Goal: Task Accomplishment & Management: Complete application form

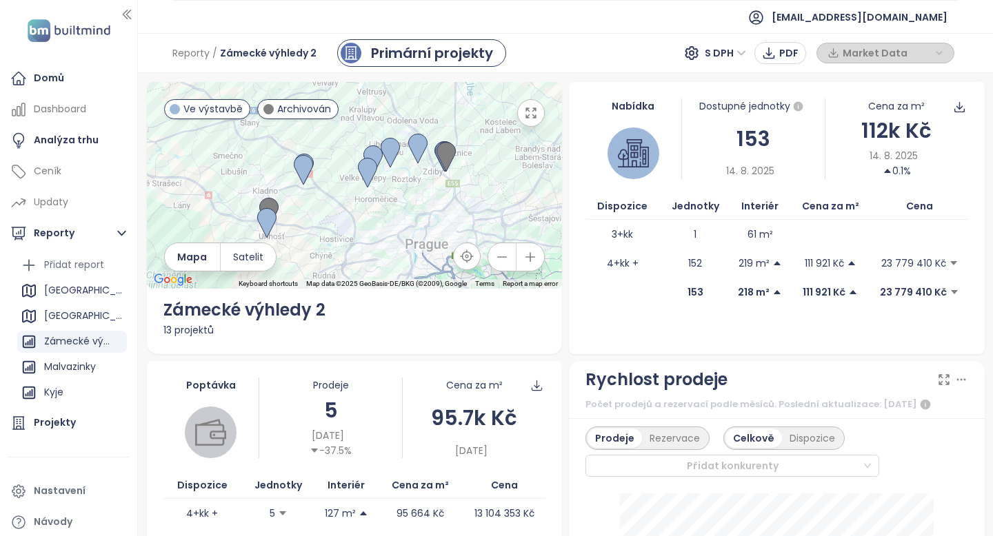
scroll to position [712, 0]
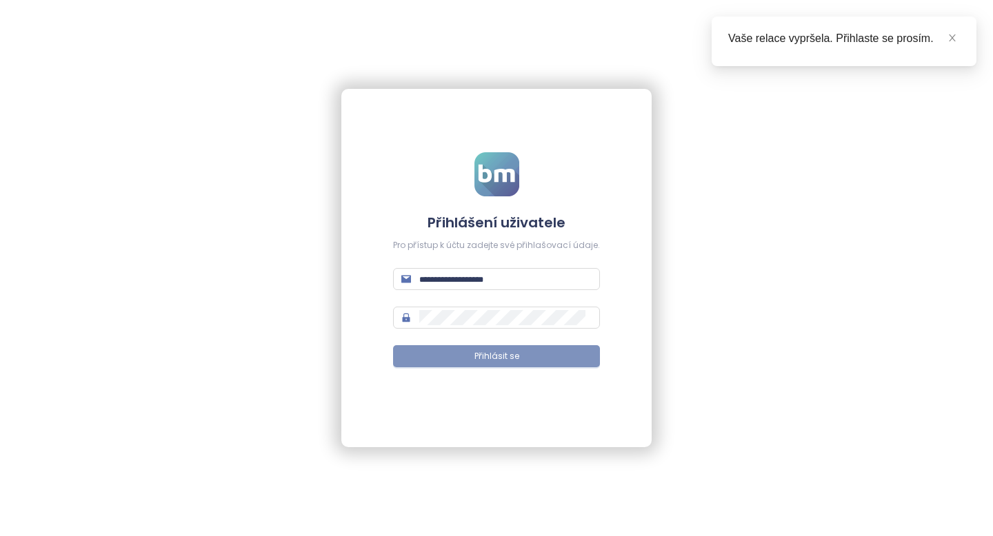
type input "**********"
click at [441, 356] on button "Přihlásit se" at bounding box center [496, 356] width 207 height 22
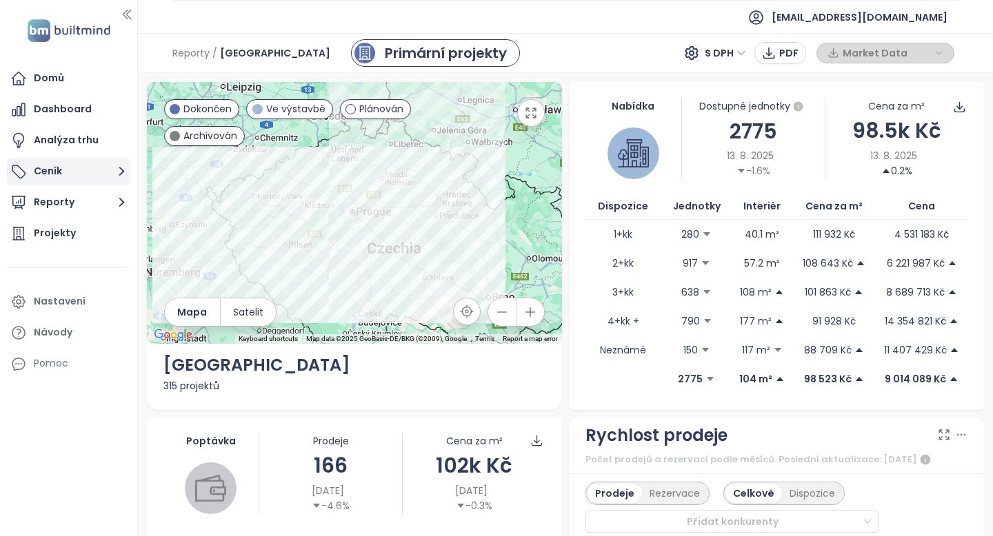
click at [83, 177] on button "Ceník" at bounding box center [68, 172] width 123 height 28
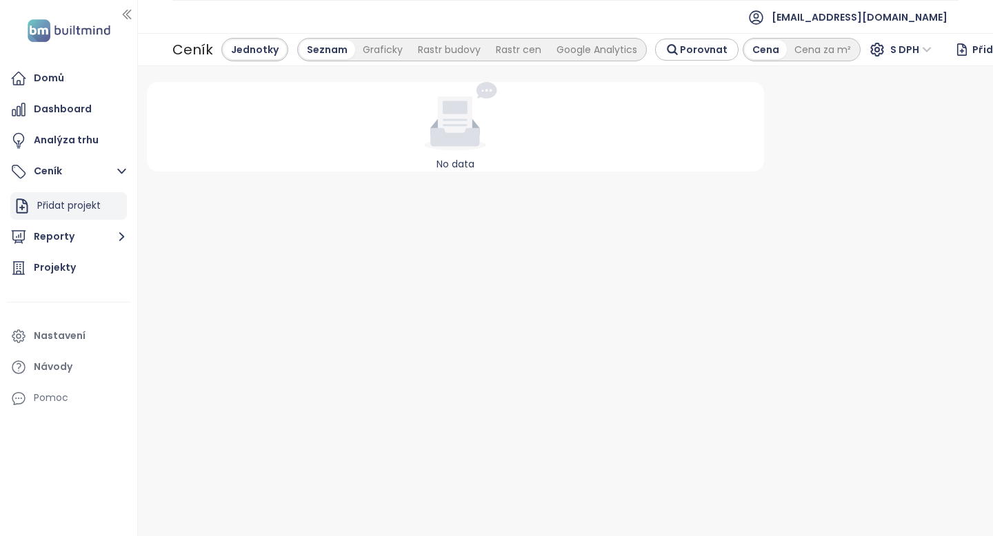
click at [81, 203] on div "Přidat projekt" at bounding box center [68, 205] width 63 height 17
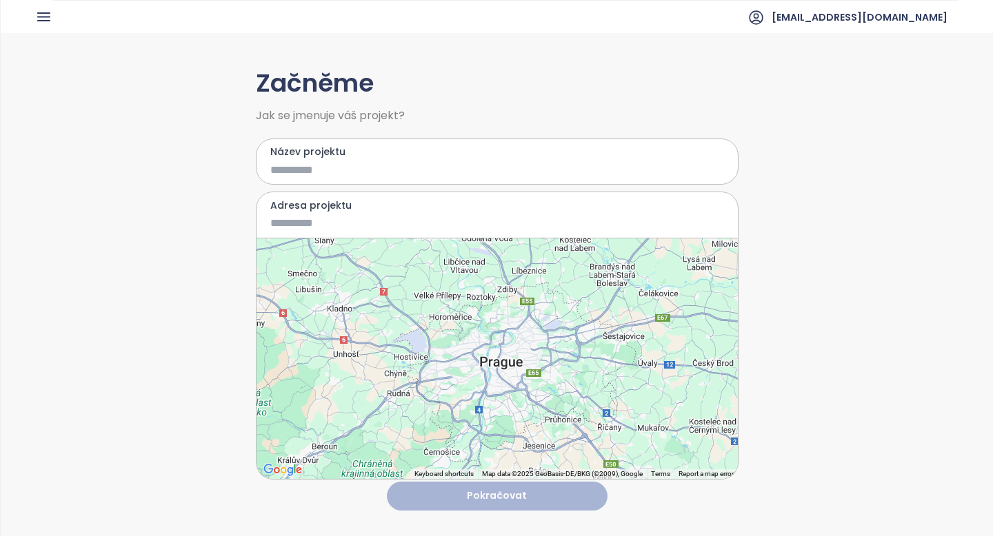
click at [301, 178] on input "Název projektu" at bounding box center [487, 169] width 434 height 17
type input "**********"
click at [305, 223] on input "Adresa projektu" at bounding box center [487, 222] width 434 height 17
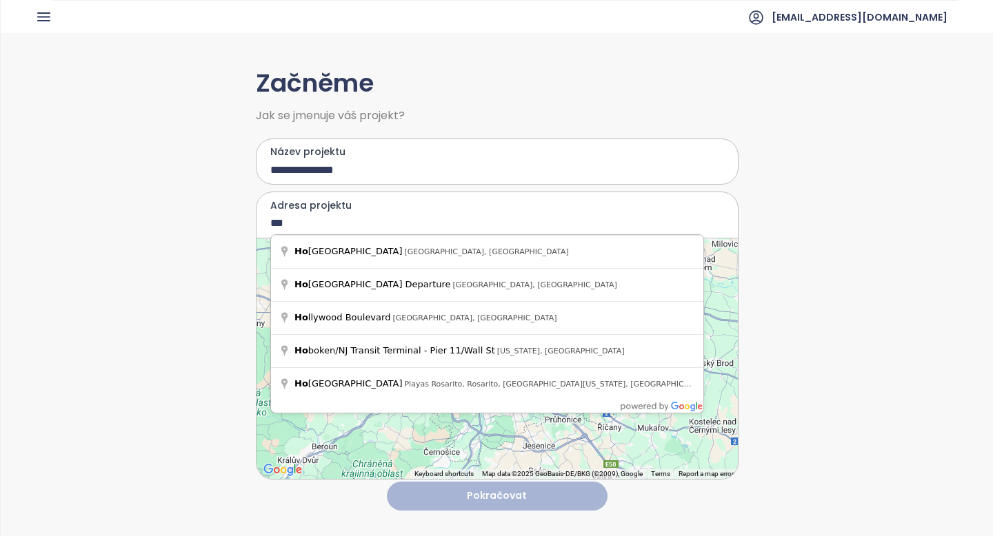
click at [356, 222] on input "***" at bounding box center [487, 222] width 434 height 17
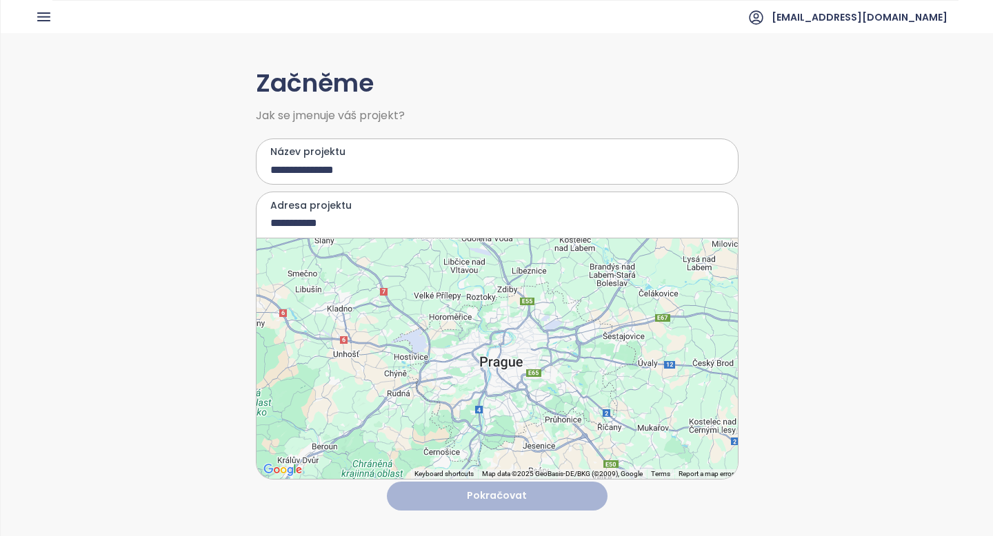
type input "**********"
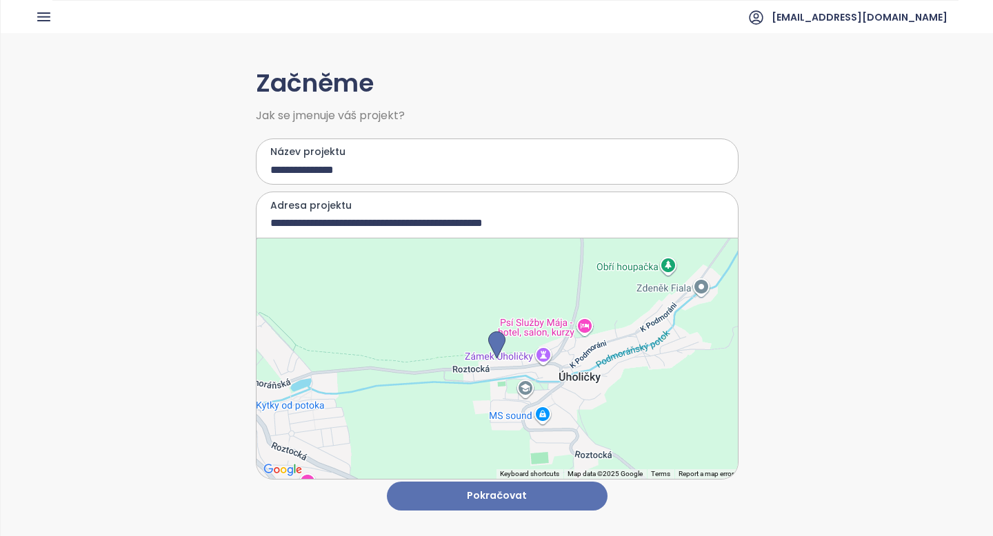
click at [487, 503] on button "Pokračovat" at bounding box center [497, 497] width 221 height 30
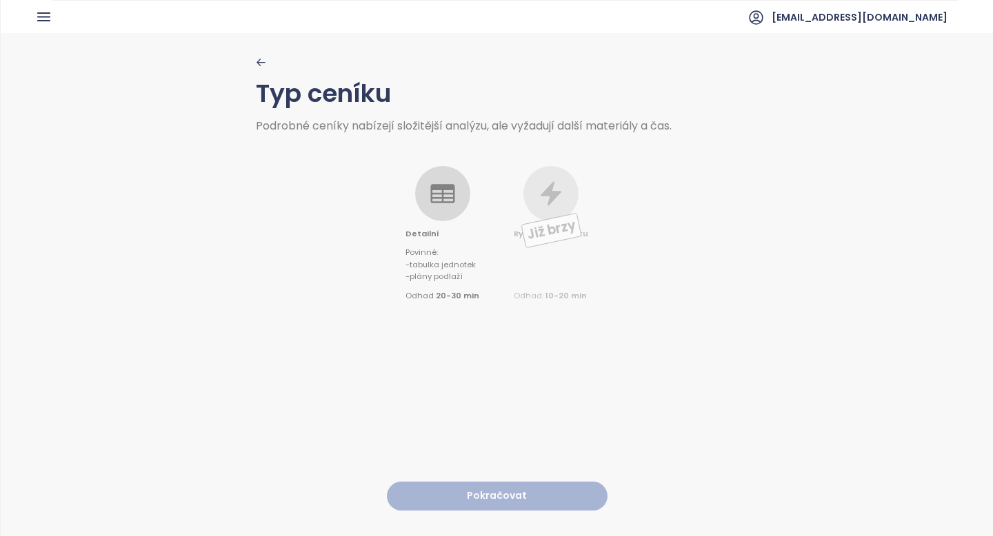
click at [434, 272] on span "- plány podlaží" at bounding box center [442, 277] width 74 height 12
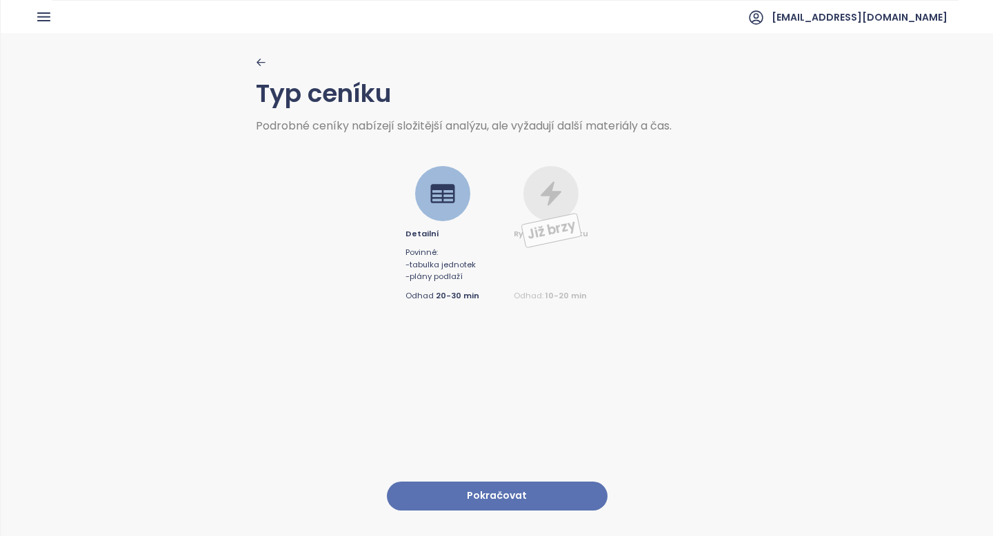
click at [453, 494] on button "Pokračovat" at bounding box center [497, 497] width 221 height 30
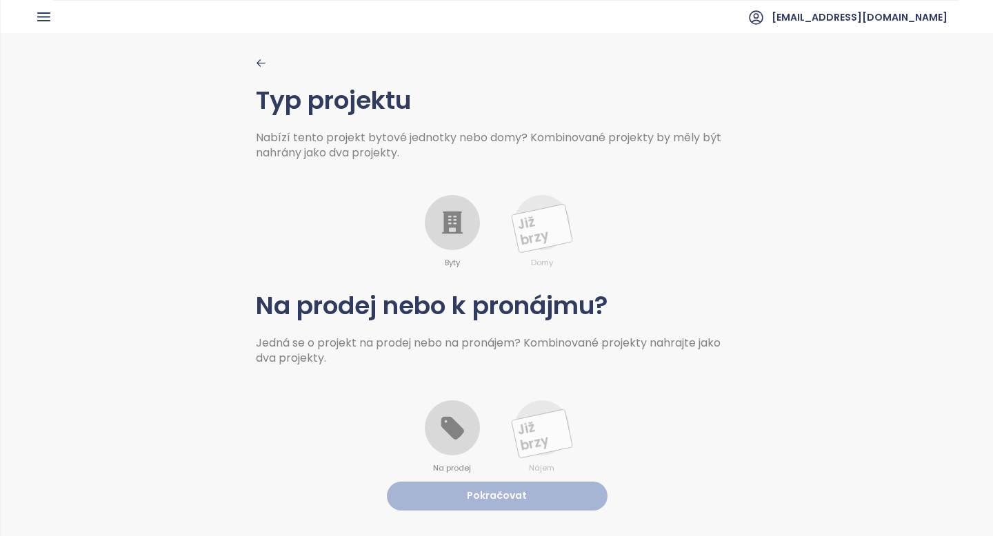
click at [450, 232] on icon at bounding box center [453, 223] width 28 height 28
click at [445, 434] on icon at bounding box center [453, 428] width 28 height 28
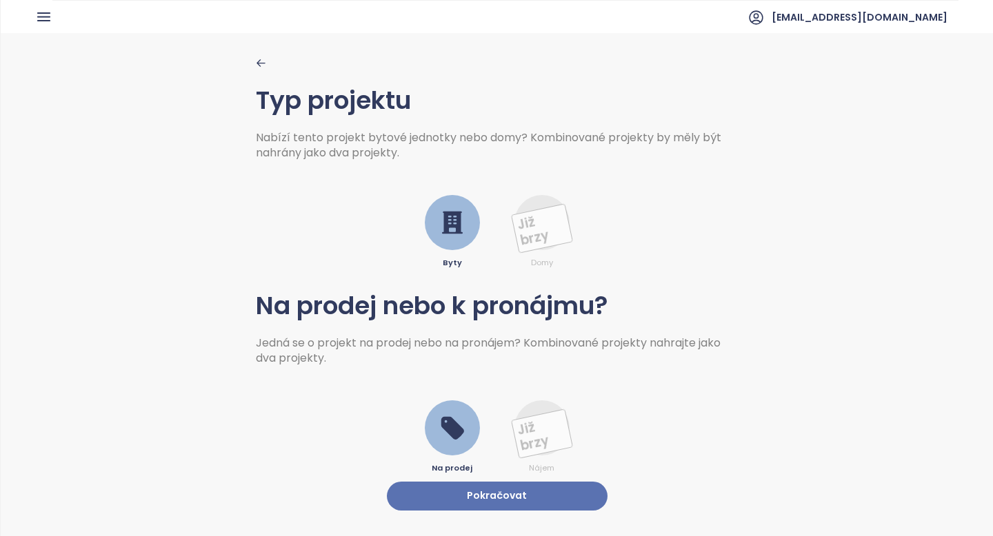
click at [447, 501] on button "Pokračovat" at bounding box center [497, 497] width 221 height 30
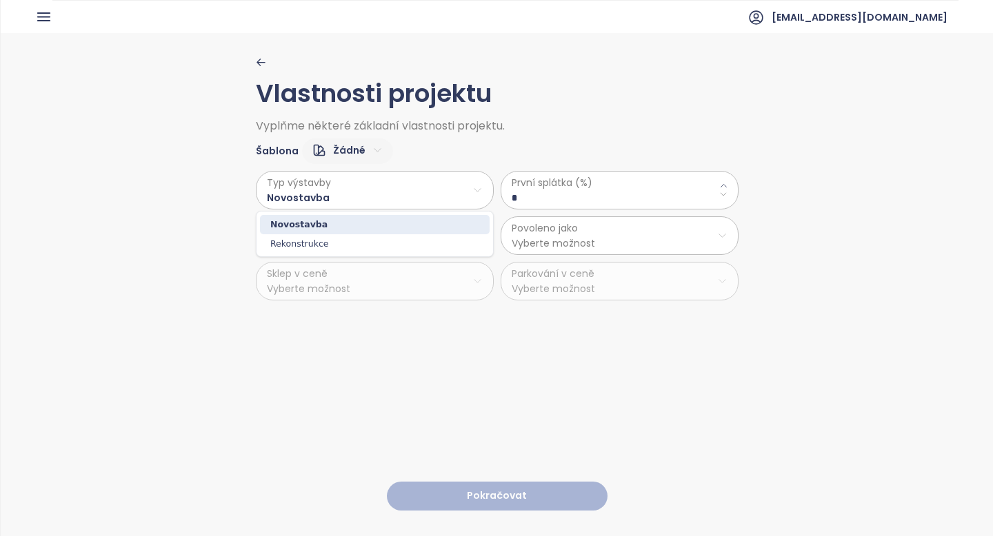
click at [467, 201] on html "Domů Dashboard Analýza trhu Ceník Reporty Projekty Nastavení Návody Pomoc neste…" at bounding box center [496, 268] width 993 height 536
click at [550, 191] on html "Domů Dashboard Analýza trhu Ceník Reporty Projekty Nastavení Návody Pomoc neste…" at bounding box center [496, 268] width 993 height 536
click at [550, 192] on \(\%\) "*" at bounding box center [620, 197] width 216 height 15
type \(\%\) "**"
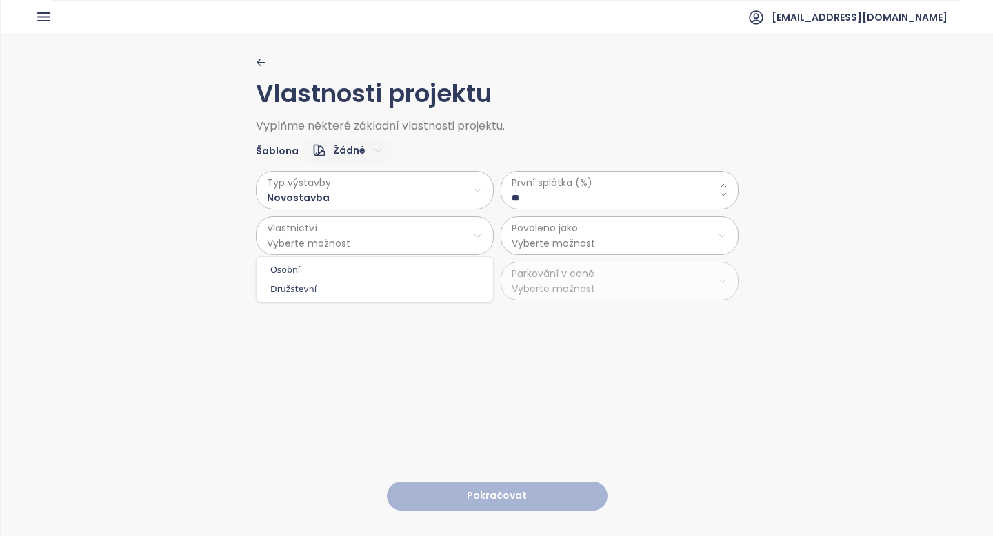
click at [416, 242] on html "Domů Dashboard Analýza trhu Ceník Reporty Projekty Nastavení Návody Pomoc neste…" at bounding box center [496, 268] width 993 height 536
click at [401, 268] on span "Osobní" at bounding box center [375, 270] width 230 height 19
click at [578, 236] on html "Domů Dashboard Analýza trhu Ceník Reporty Projekty Nastavení Návody Pomoc neste…" at bounding box center [496, 268] width 993 height 536
click at [567, 268] on span "Byty" at bounding box center [620, 270] width 230 height 19
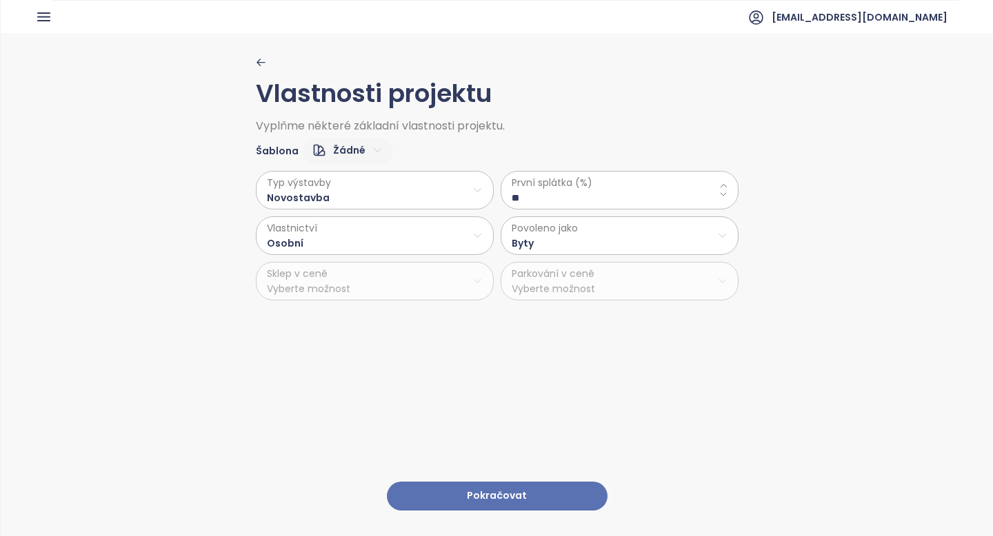
click at [424, 290] on div "Typ výstavby Novostavba Vlastnictví Osobní Sklep v ceně Vyberte možnost" at bounding box center [375, 236] width 238 height 130
click at [479, 278] on div "Typ výstavby Novostavba Vlastnictví Osobní Sklep v ceně Vyberte možnost" at bounding box center [375, 236] width 238 height 130
click at [428, 290] on div "Typ výstavby Novostavba Vlastnictví Osobní Sklep v ceně Vyberte možnost" at bounding box center [375, 236] width 238 height 130
click at [561, 284] on div "První splátka (%) ** Povoleno jako Byty Parkování v ceně Vyberte možnost" at bounding box center [620, 236] width 238 height 130
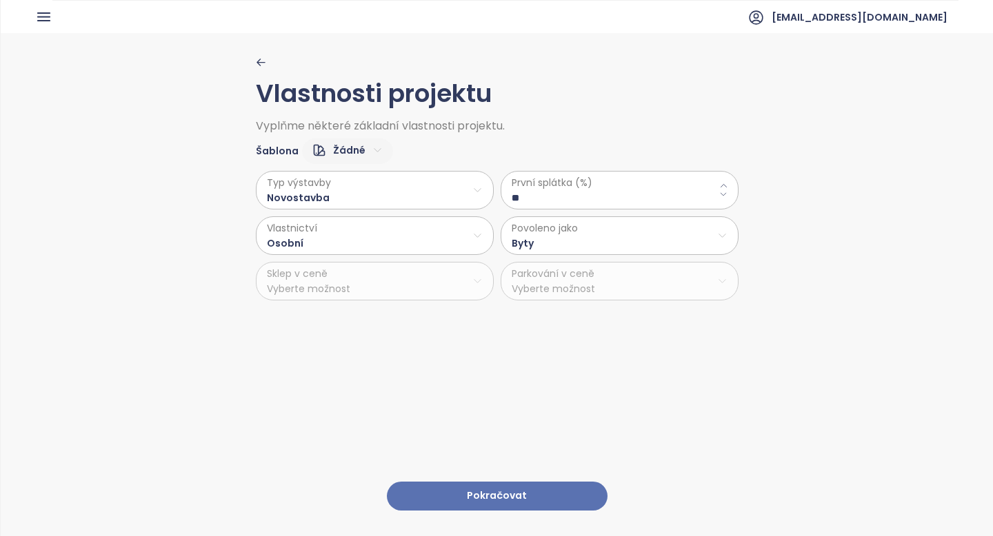
click at [561, 284] on div "První splátka (%) ** Povoleno jako Byty Parkování v ceně Vyberte možnost" at bounding box center [620, 236] width 238 height 130
click at [725, 282] on div "První splátka (%) ** Povoleno jako Byty Parkování v ceně Vyberte možnost" at bounding box center [620, 236] width 238 height 130
click at [365, 150] on html "Domů Dashboard Analýza trhu Ceník Reporty Projekty Nastavení Návody Pomoc neste…" at bounding box center [496, 268] width 993 height 536
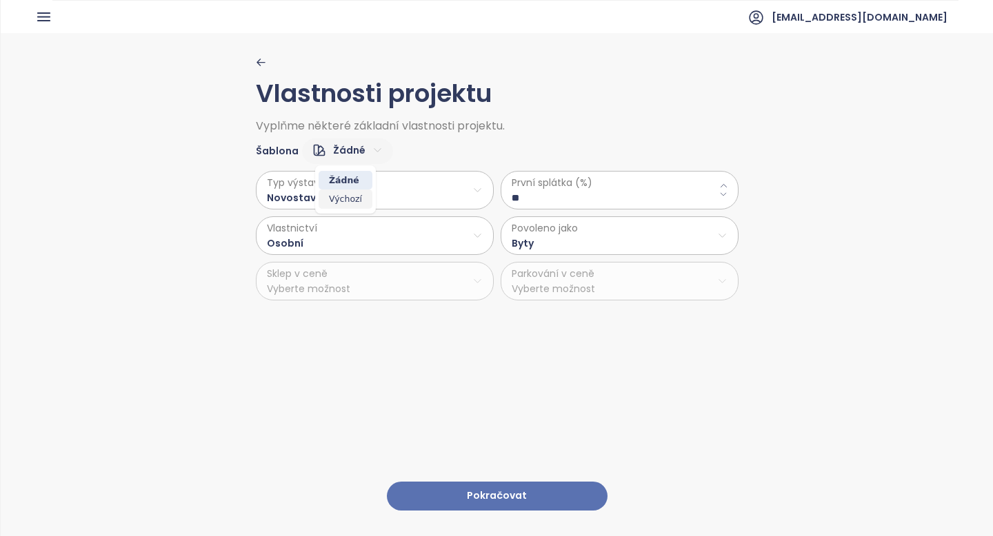
click at [348, 197] on span "Výchozí" at bounding box center [346, 199] width 54 height 19
click at [563, 279] on div "První splátka (%) ** Povoleno jako Byty Parkování v ceně Vyberte možnost" at bounding box center [620, 236] width 238 height 130
click at [537, 495] on button "Pokračovat" at bounding box center [497, 497] width 221 height 30
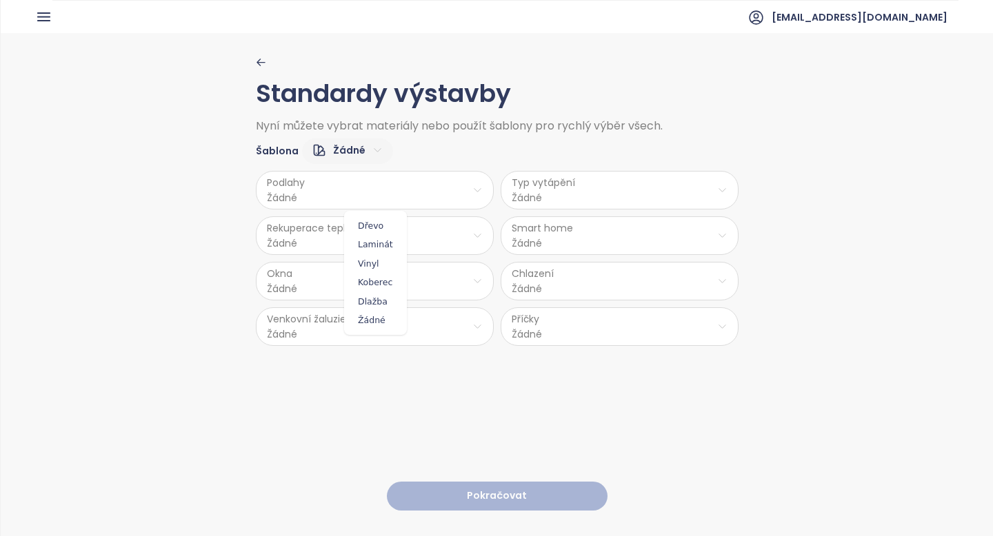
click at [442, 190] on html "Domů Dashboard Analýza trhu Ceník Reporty Projekty Nastavení Návody Pomoc neste…" at bounding box center [496, 268] width 993 height 536
click at [365, 265] on span "Vinyl" at bounding box center [376, 263] width 56 height 19
click at [586, 188] on html "Domů Dashboard Analýza trhu Ceník Reporty Projekty Nastavení Návody Pomoc neste…" at bounding box center [496, 268] width 993 height 536
click at [609, 230] on span "Podlahové topení" at bounding box center [621, 226] width 95 height 19
click at [432, 239] on html "Domů Dashboard Analýza trhu Ceník Reporty Projekty Nastavení Návody Pomoc neste…" at bounding box center [496, 268] width 993 height 536
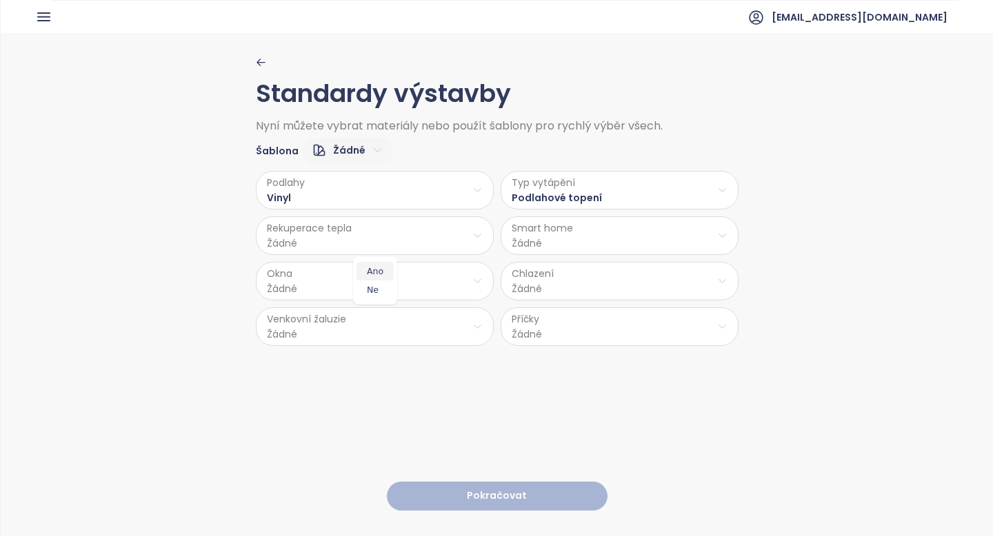
click at [374, 274] on span "Ano" at bounding box center [374, 271] width 37 height 19
click at [583, 229] on html "Domů Dashboard Analýza trhu Ceník Reporty Projekty Nastavení Návody Pomoc neste…" at bounding box center [496, 268] width 993 height 536
click at [618, 305] on html "Domů Dashboard Analýza trhu Ceník Reporty Projekty Nastavení Návody Pomoc neste…" at bounding box center [496, 268] width 993 height 536
click at [616, 236] on html "Domů Dashboard Analýza trhu Ceník Reporty Projekty Nastavení Návody Pomoc neste…" at bounding box center [496, 268] width 993 height 536
click at [618, 288] on span "Ne" at bounding box center [619, 290] width 37 height 19
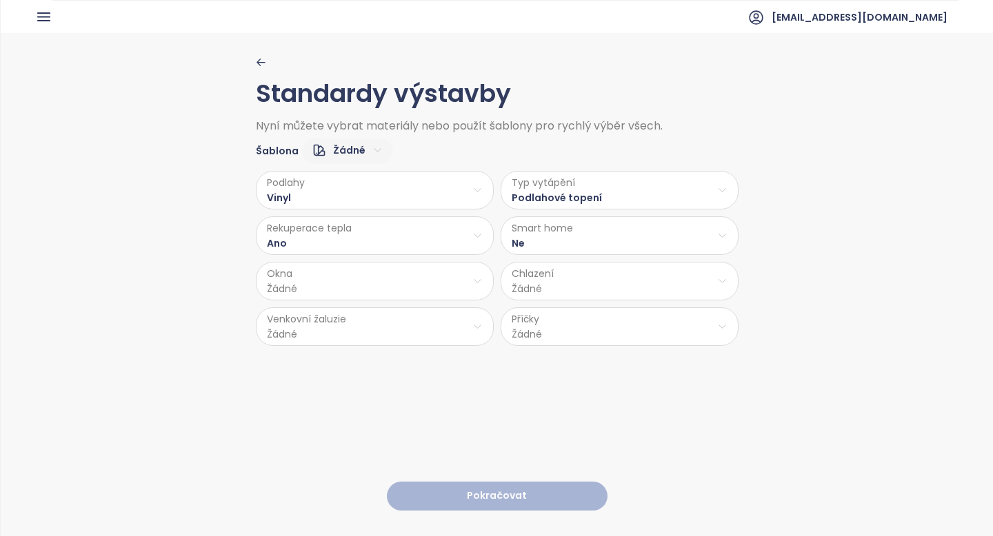
click at [431, 287] on html "Domů Dashboard Analýza trhu Ceník Reporty Projekty Nastavení Návody Pomoc neste…" at bounding box center [496, 268] width 993 height 536
click at [368, 391] on span "PVC" at bounding box center [376, 392] width 72 height 19
click at [596, 270] on html "Domů Dashboard Analýza trhu Ceník Reporty Projekty Nastavení Návody Pomoc neste…" at bounding box center [496, 268] width 993 height 536
click at [595, 332] on span "Příprava klimatizace" at bounding box center [623, 335] width 116 height 19
click at [379, 338] on html "Domů Dashboard Analýza trhu Ceník Reporty Projekty Nastavení Návody Pomoc neste…" at bounding box center [496, 268] width 993 height 536
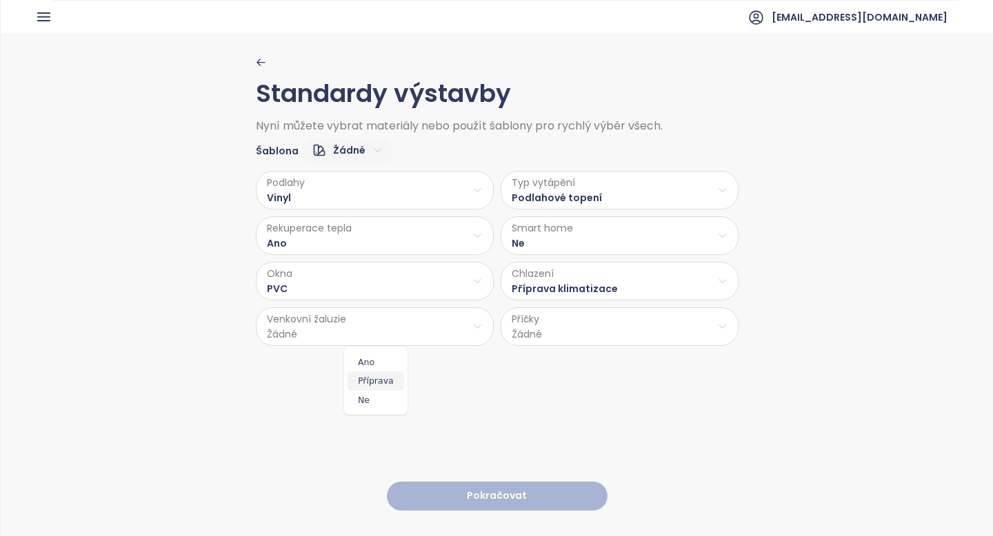
click at [389, 379] on span "Příprava" at bounding box center [376, 381] width 57 height 19
click at [589, 319] on html "Domů Dashboard Analýza trhu Ceník Reporty Projekty Nastavení Návody Pomoc neste…" at bounding box center [496, 268] width 993 height 536
click at [606, 385] on span "Beton" at bounding box center [620, 381] width 73 height 19
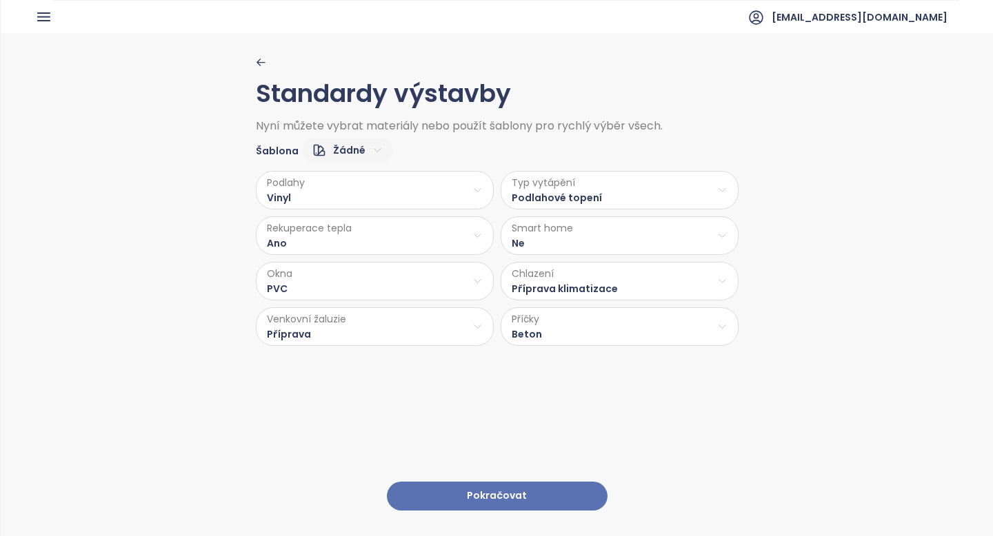
click at [522, 499] on button "Pokračovat" at bounding box center [497, 497] width 221 height 30
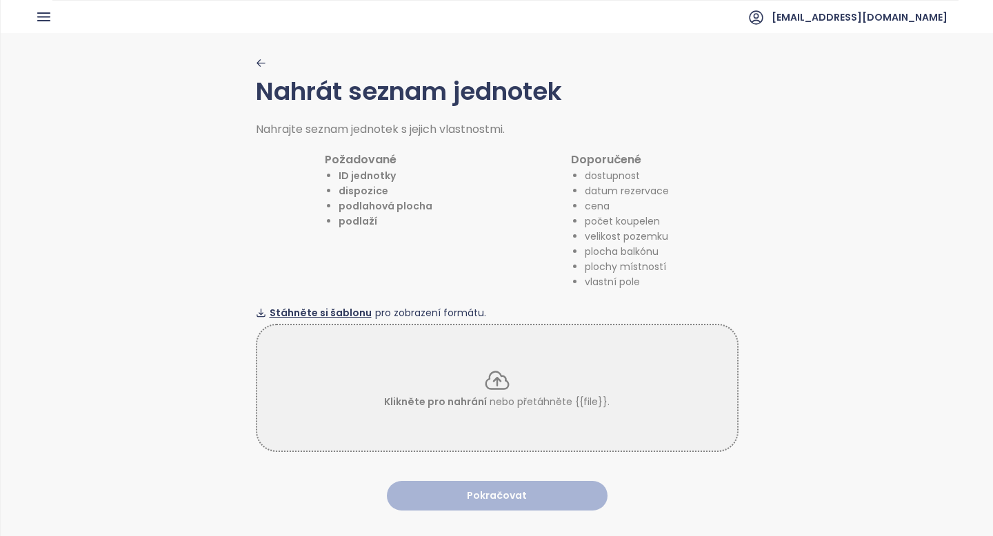
click at [310, 312] on span "Stáhněte si šablonu" at bounding box center [321, 312] width 102 height 15
click at [486, 401] on p "Klikněte pro nahrání nebo přetáhněte {{file}}." at bounding box center [496, 401] width 225 height 15
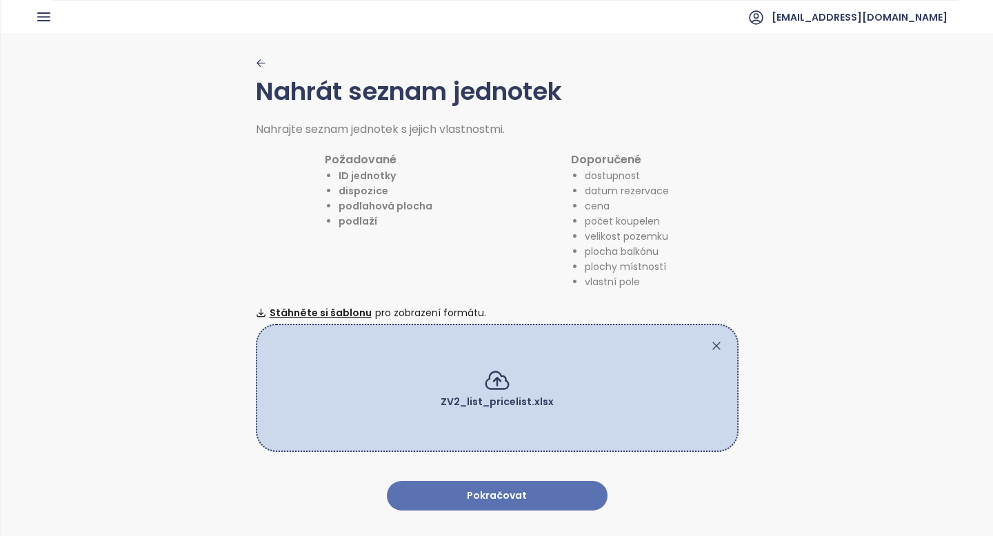
click at [530, 496] on button "Pokračovat" at bounding box center [497, 496] width 221 height 30
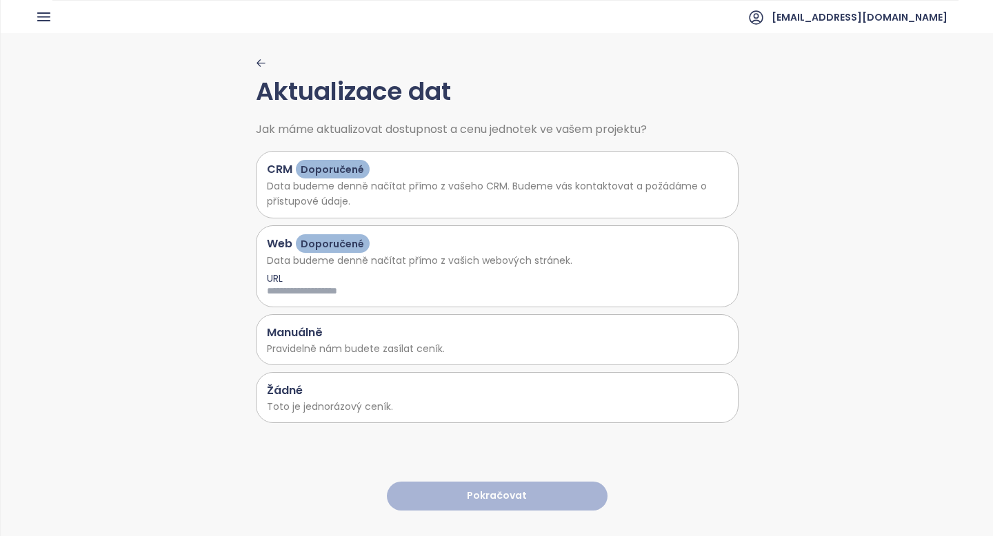
click at [548, 392] on div "Žádné" at bounding box center [497, 390] width 461 height 17
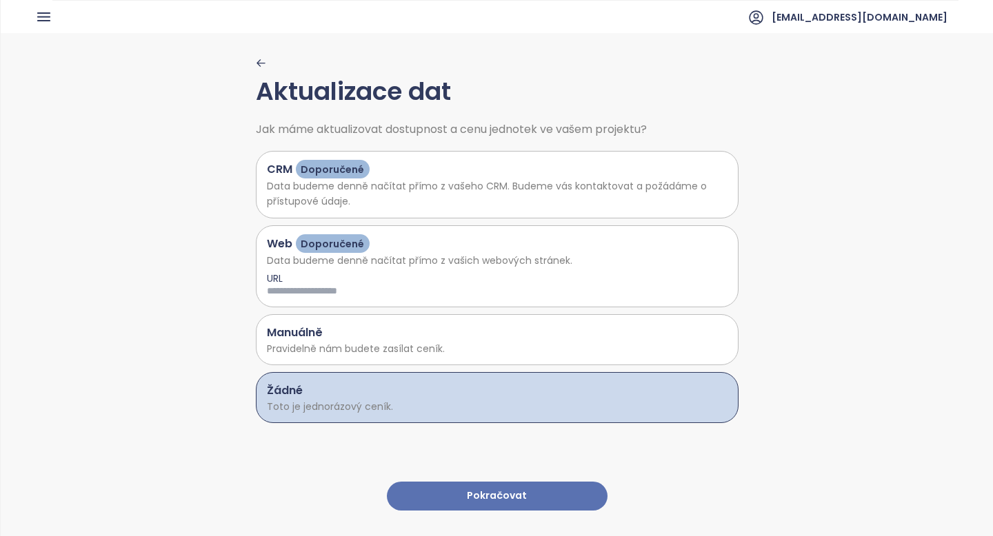
click at [513, 496] on button "Pokračovat" at bounding box center [497, 497] width 221 height 30
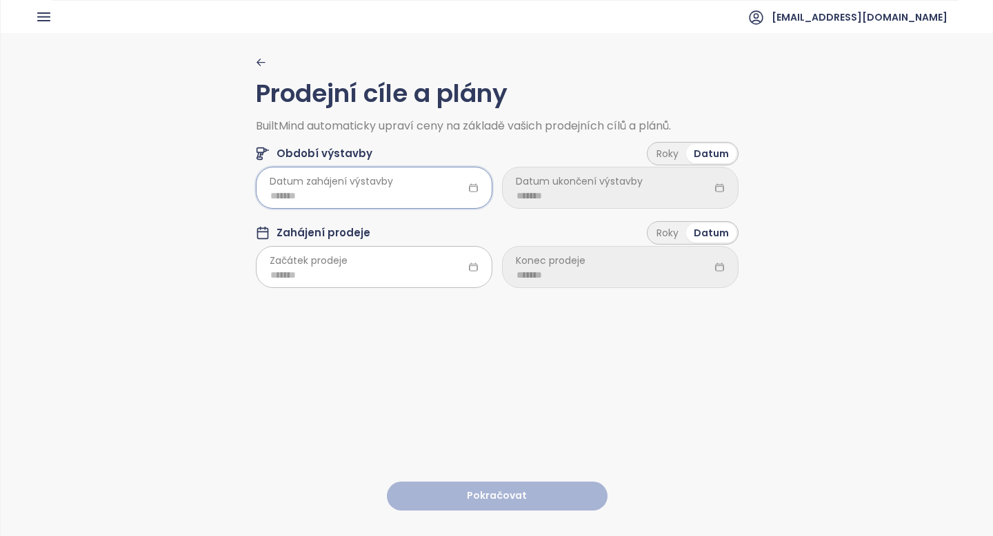
click at [284, 193] on input at bounding box center [374, 195] width 208 height 15
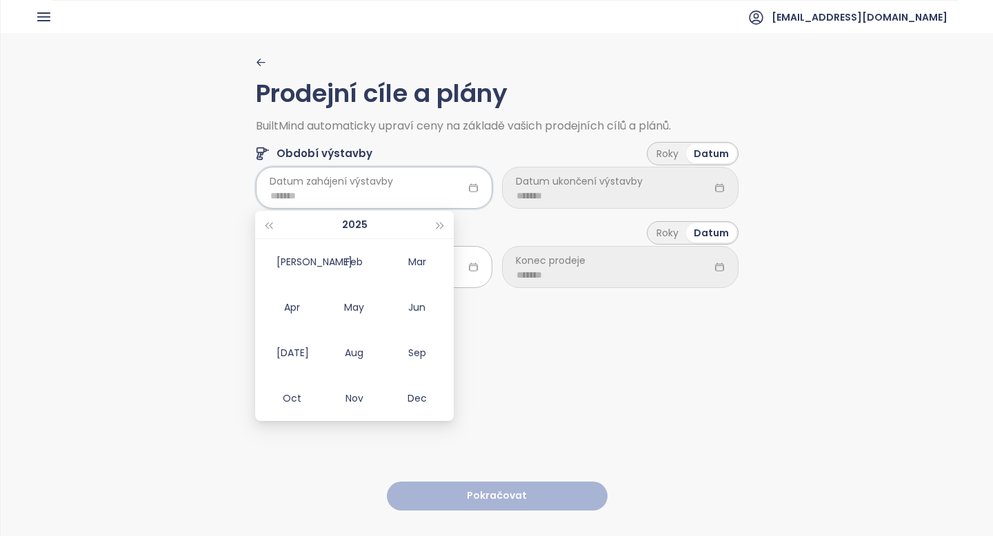
type input "*******"
click at [439, 228] on span "button" at bounding box center [440, 226] width 7 height 7
click at [410, 265] on div "Mar" at bounding box center [416, 262] width 41 height 17
type input "*******"
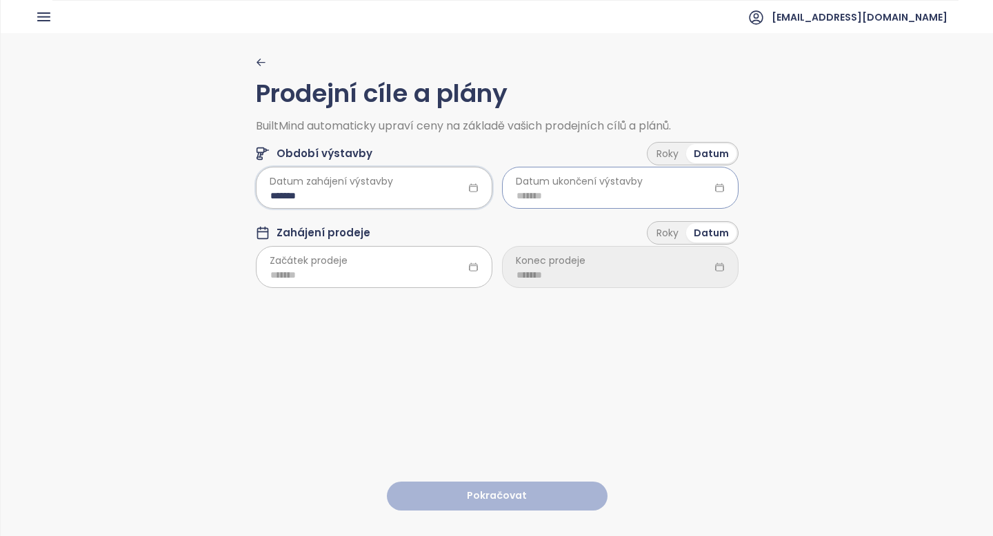
click at [618, 194] on input at bounding box center [620, 195] width 208 height 15
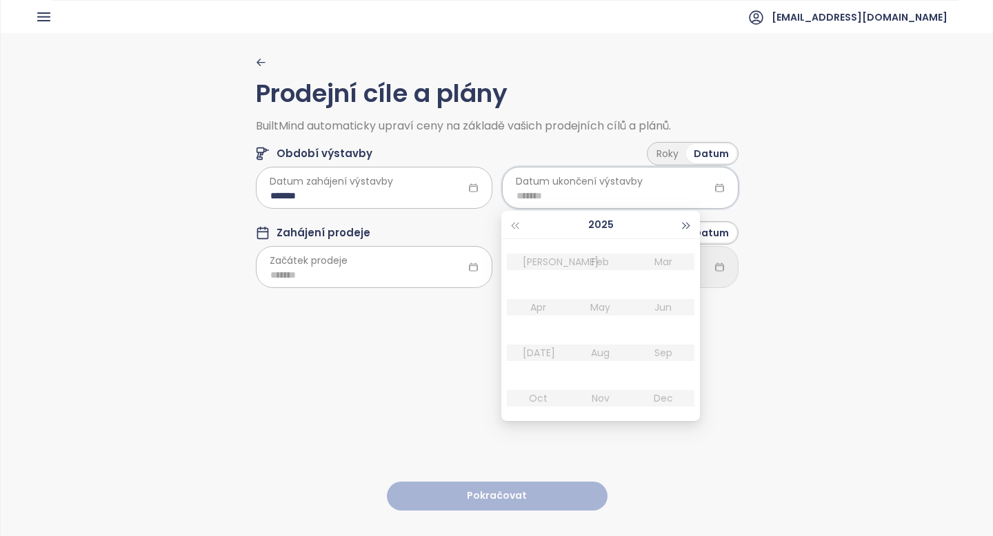
click at [685, 225] on span "button" at bounding box center [686, 226] width 7 height 7
click at [668, 258] on div "Mar" at bounding box center [663, 262] width 41 height 17
type input "*******"
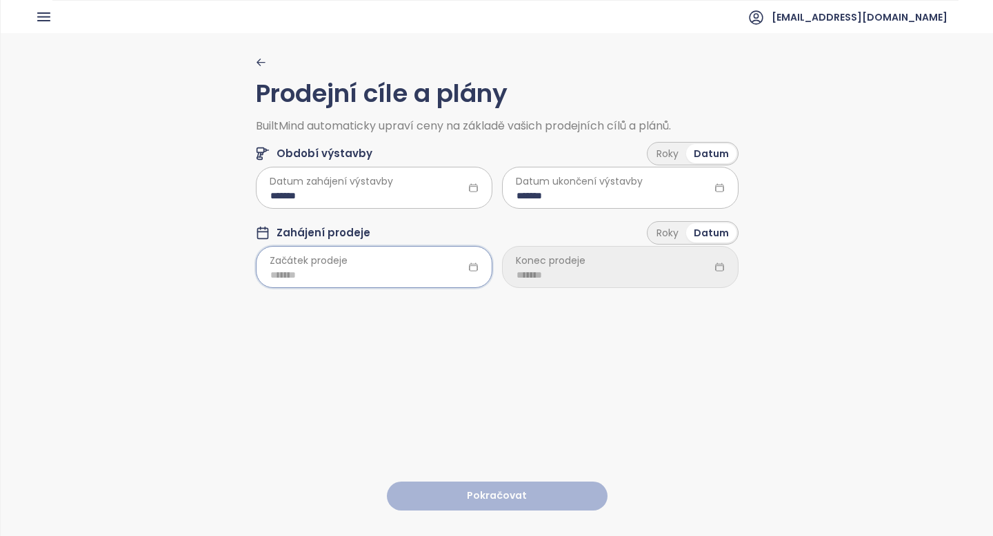
click at [284, 279] on input at bounding box center [374, 275] width 208 height 15
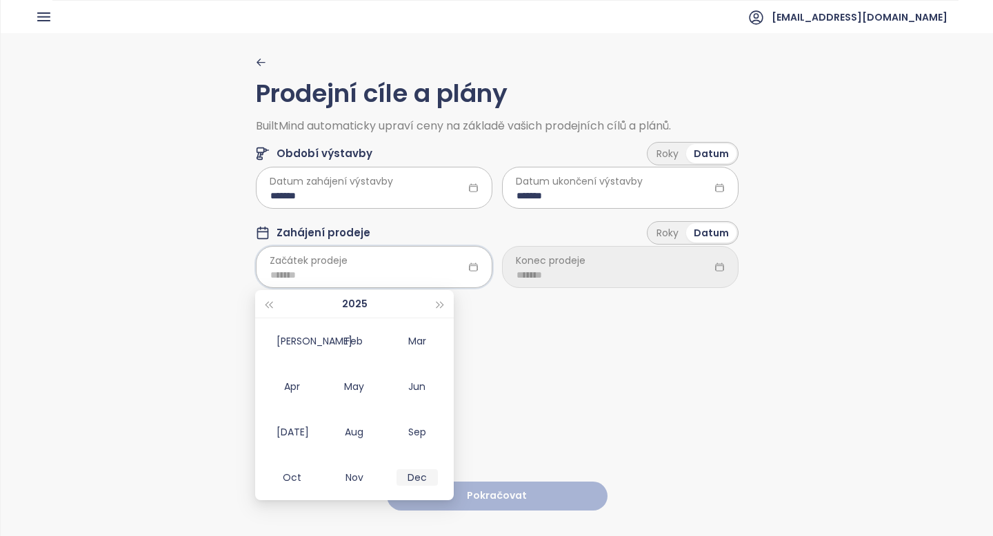
click at [414, 474] on div "Dec" at bounding box center [416, 478] width 41 height 17
type input "*******"
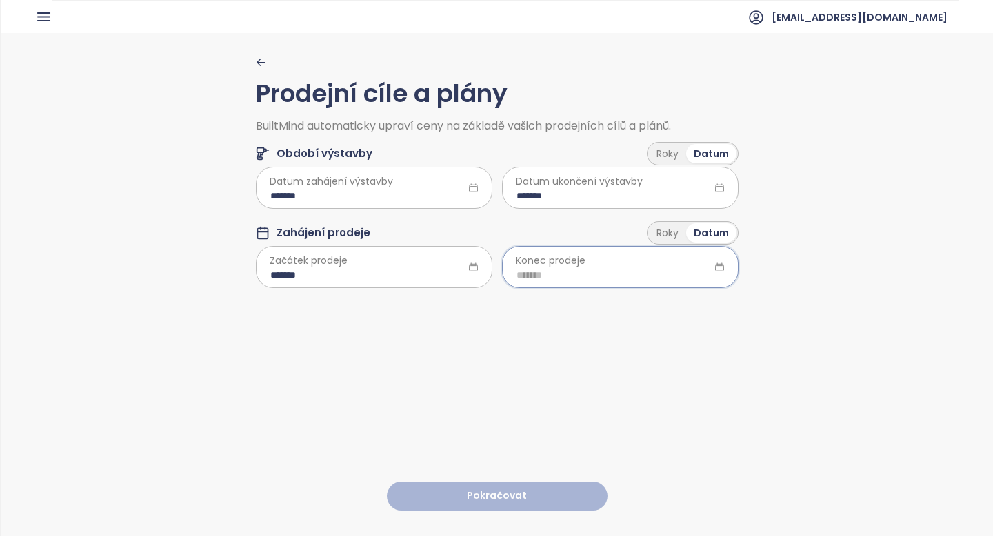
click at [654, 271] on input at bounding box center [620, 275] width 208 height 15
click at [689, 303] on button "button" at bounding box center [686, 304] width 15 height 28
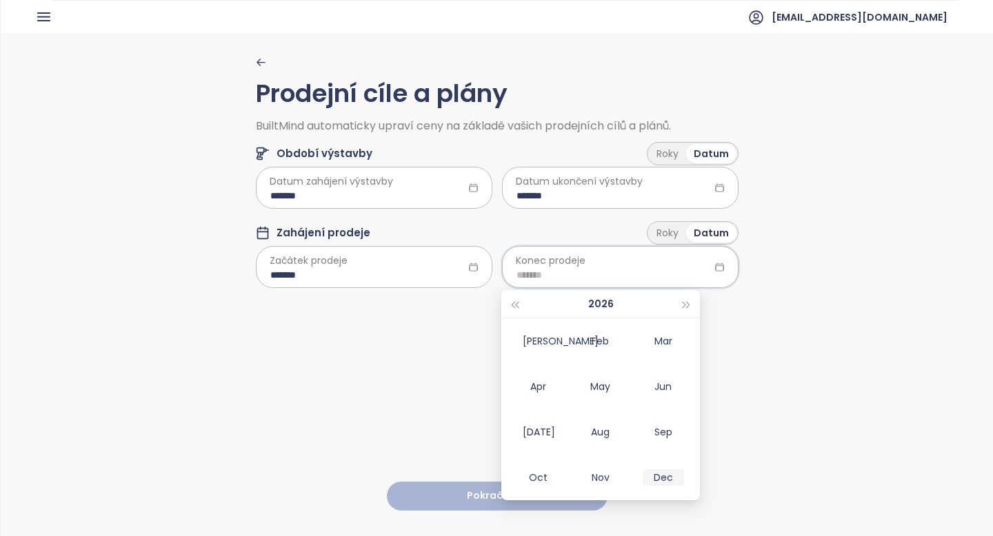
click at [666, 476] on div "Dec" at bounding box center [663, 478] width 41 height 17
type input "*******"
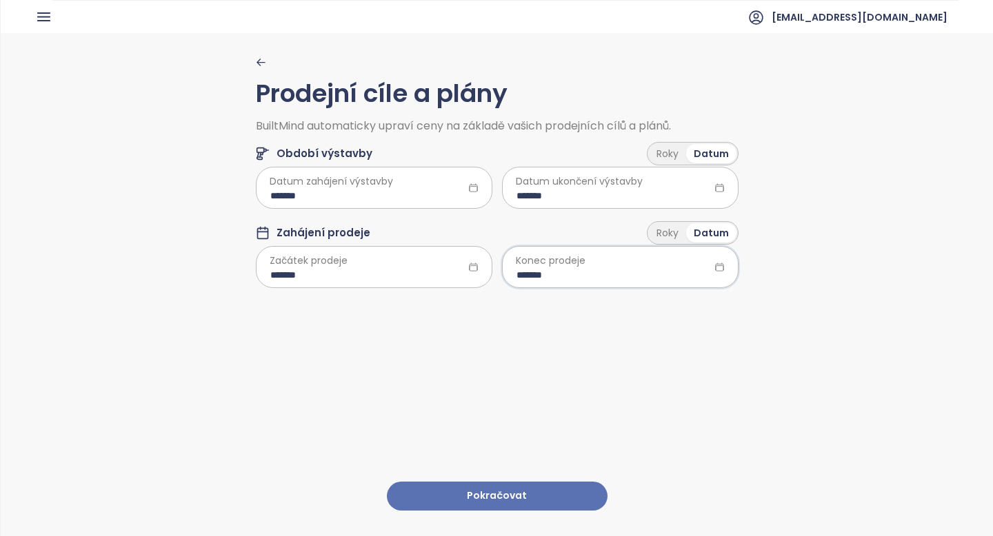
click at [543, 497] on button "Pokračovat" at bounding box center [497, 497] width 221 height 30
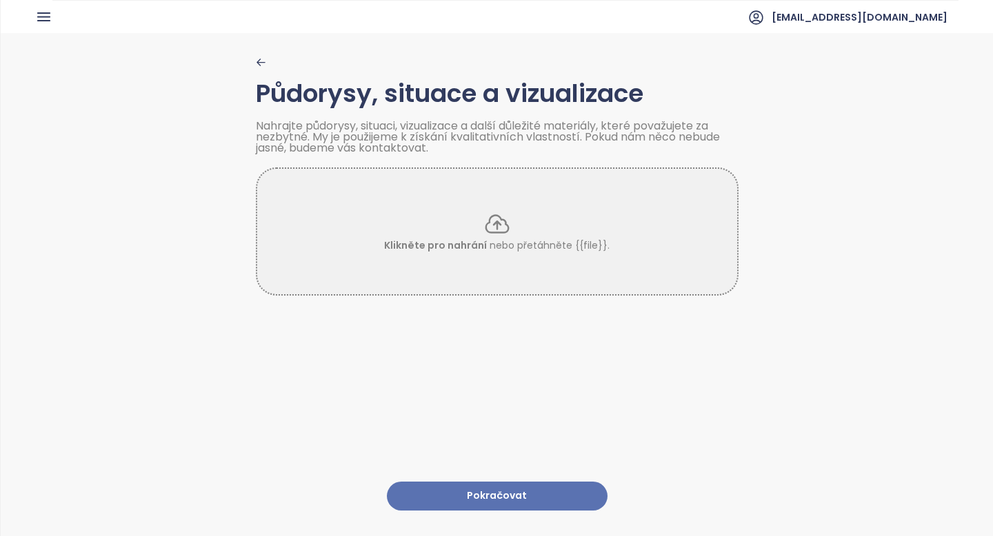
click at [543, 497] on button "Pokračovat" at bounding box center [497, 497] width 221 height 30
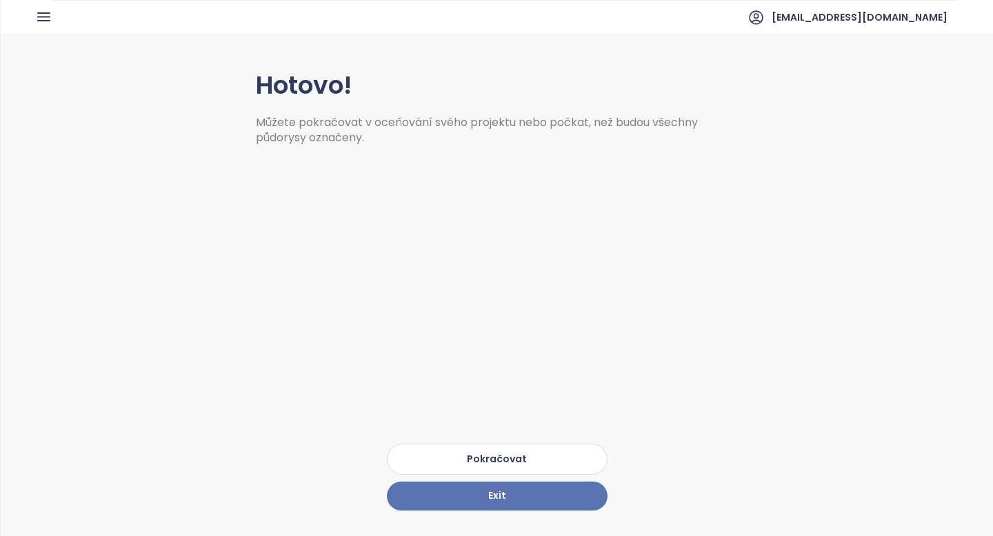
click at [526, 456] on button "Pokračovat" at bounding box center [497, 459] width 221 height 31
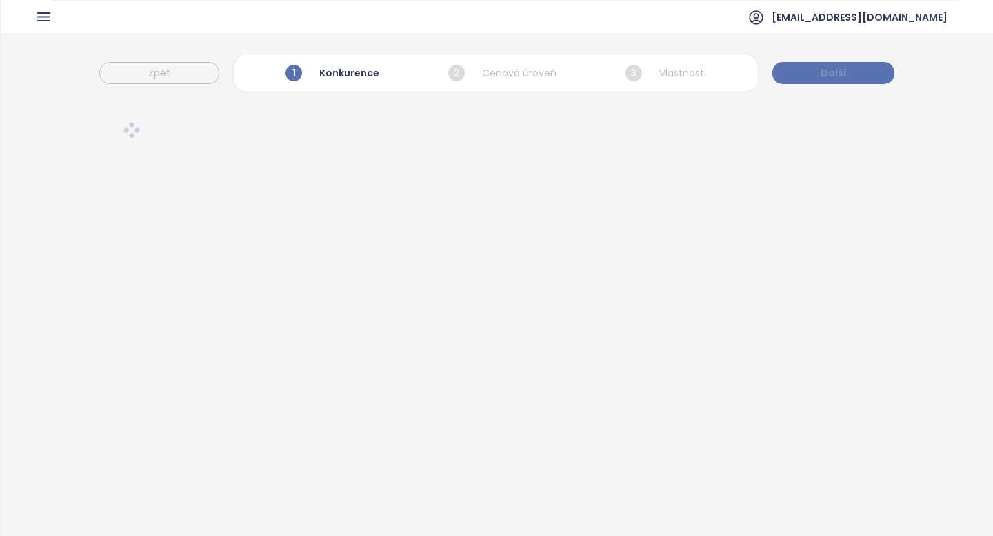
click at [843, 70] on span "Další" at bounding box center [834, 73] width 26 height 15
click at [334, 81] on div "1 Konkurence" at bounding box center [332, 72] width 98 height 23
click at [334, 76] on div "1 Konkurence" at bounding box center [332, 72] width 98 height 23
click at [847, 79] on button "Další" at bounding box center [833, 73] width 122 height 22
click at [336, 82] on div "1 Konkurence" at bounding box center [330, 72] width 98 height 23
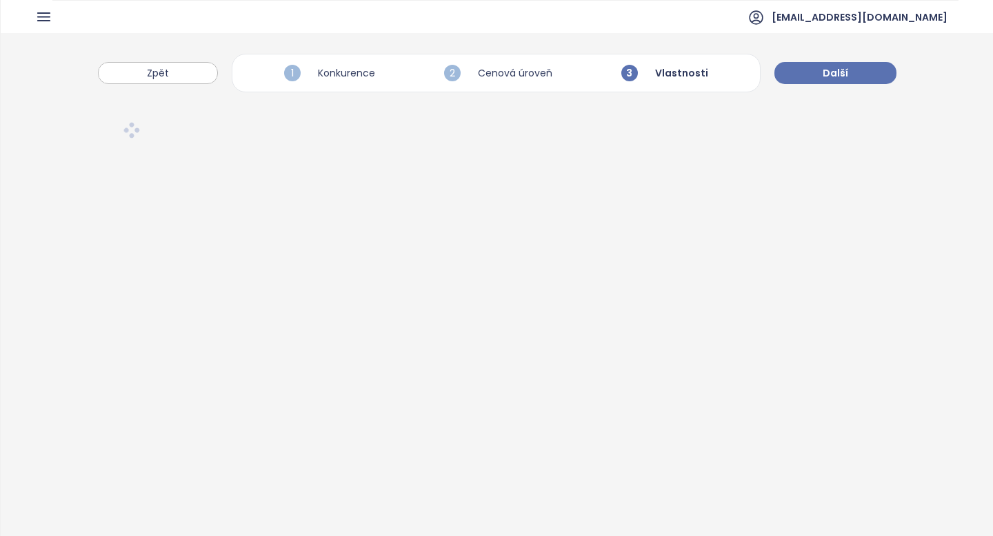
click at [336, 72] on div "1 Konkurence" at bounding box center [330, 72] width 98 height 23
click at [172, 74] on button "Zpět" at bounding box center [158, 73] width 120 height 22
click at [172, 74] on button "Zpět" at bounding box center [160, 73] width 120 height 22
